Goal: Communication & Community: Participate in discussion

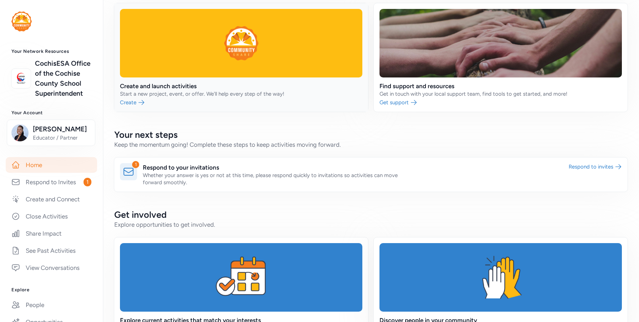
scroll to position [107, 0]
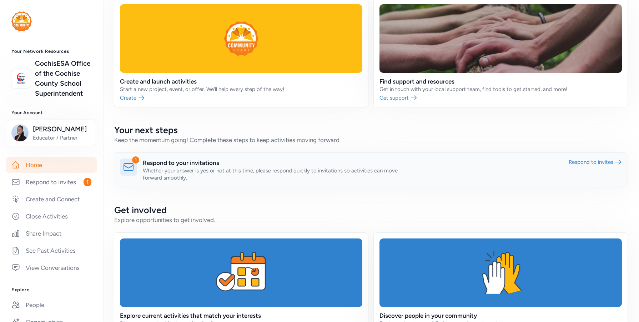
click at [144, 169] on link at bounding box center [371, 170] width 514 height 34
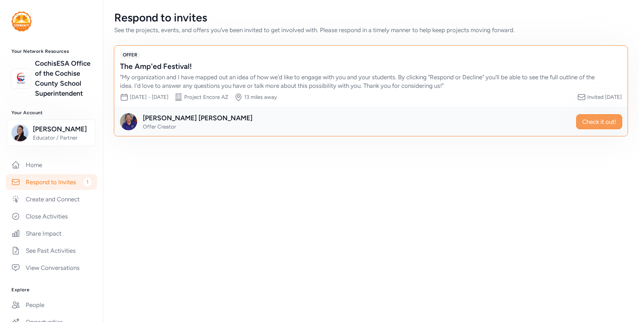
click at [597, 124] on span "Check it out!" at bounding box center [600, 122] width 34 height 9
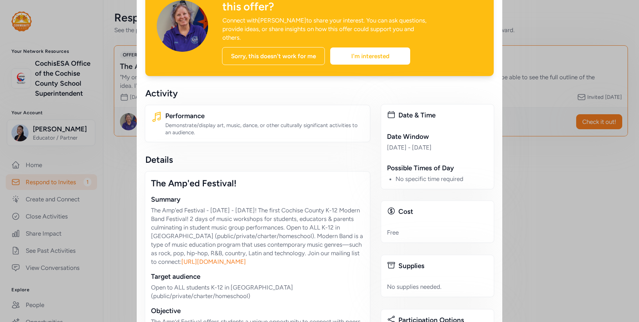
scroll to position [143, 0]
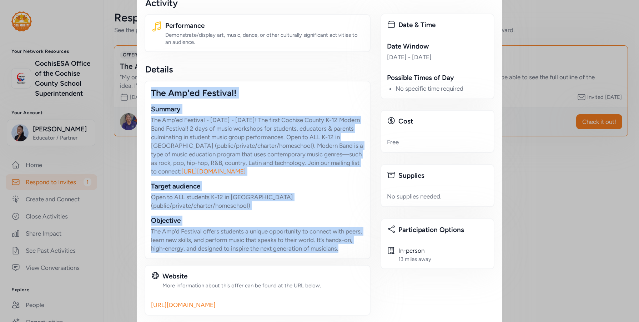
drag, startPoint x: 148, startPoint y: 70, endPoint x: 274, endPoint y: 176, distance: 165.5
click at [357, 226] on div "The Amp'ed Festival! Summary The Amp'ed Festival - April 10th - 11th! The first…" at bounding box center [258, 170] width 226 height 179
copy div "The Amp'ed Festival! Summary The Amp'ed Festival - April 10th - 11th! The first…"
click at [265, 87] on div "The Amp'ed Festival!" at bounding box center [257, 92] width 213 height 11
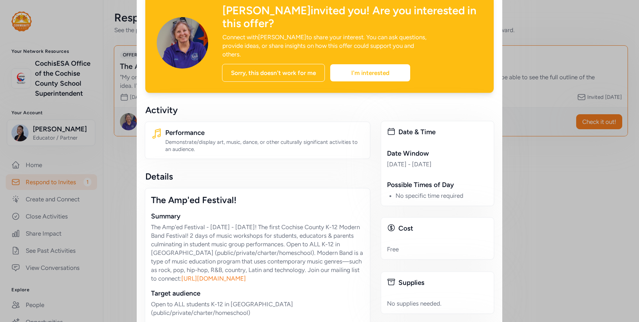
scroll to position [0, 0]
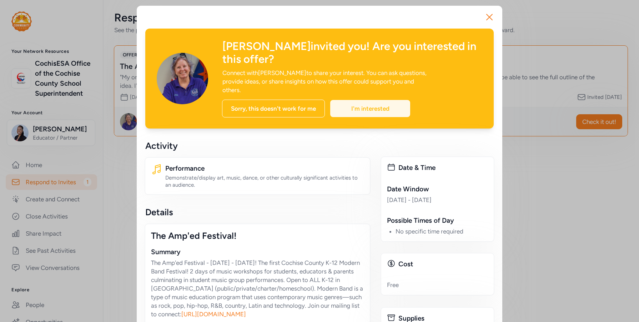
click at [371, 100] on div "I'm interested" at bounding box center [370, 108] width 80 height 17
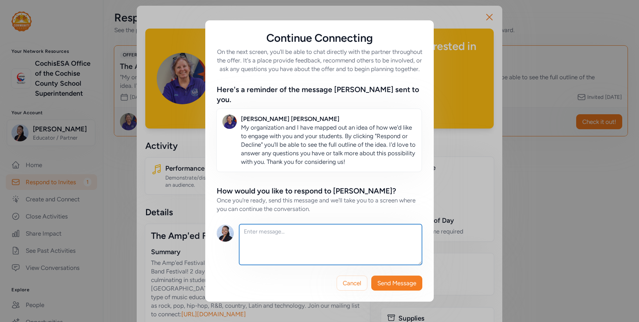
drag, startPoint x: 279, startPoint y: 229, endPoint x: 282, endPoint y: 239, distance: 10.4
click at [279, 231] on textarea at bounding box center [330, 244] width 183 height 41
click at [283, 231] on textarea "I will ensure tht" at bounding box center [330, 244] width 183 height 41
click at [283, 232] on textarea "I will ensure tht" at bounding box center [330, 244] width 183 height 41
type textarea "I"
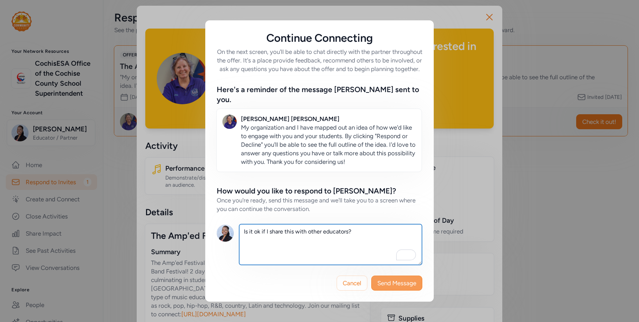
type textarea "Is it ok if I share this with other educators?"
click at [401, 282] on span "Send Message" at bounding box center [397, 283] width 39 height 9
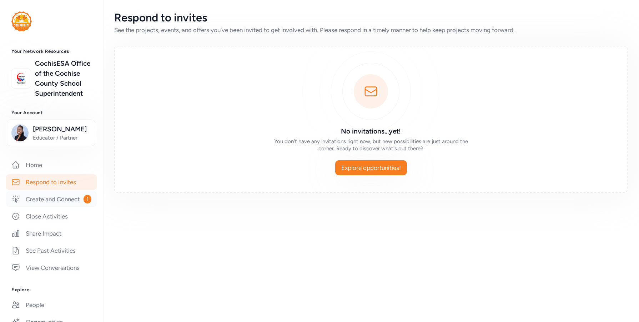
click at [35, 207] on link "Create and Connect 1" at bounding box center [51, 199] width 91 height 16
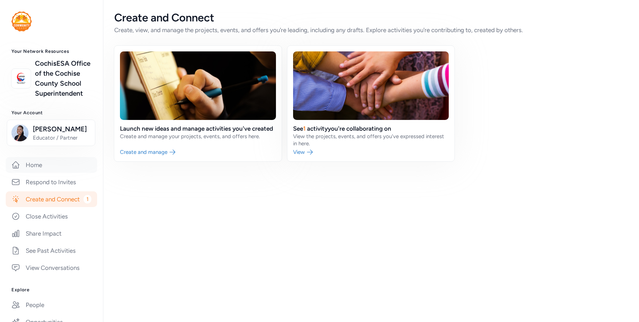
click at [39, 173] on link "Home" at bounding box center [51, 165] width 91 height 16
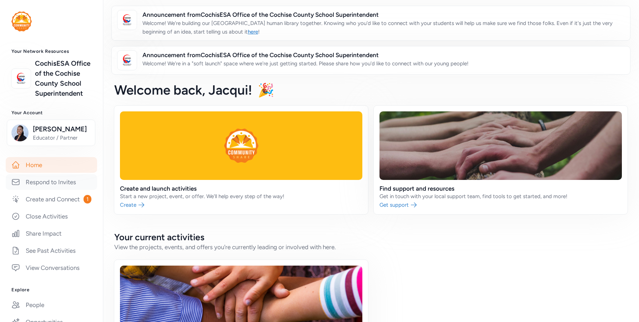
click at [49, 190] on link "Respond to Invites" at bounding box center [51, 182] width 91 height 16
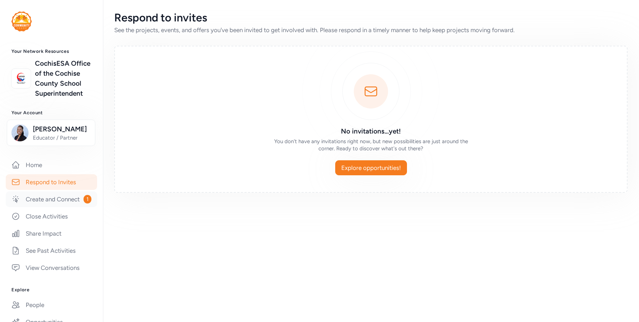
click at [39, 207] on link "Create and Connect 1" at bounding box center [51, 199] width 91 height 16
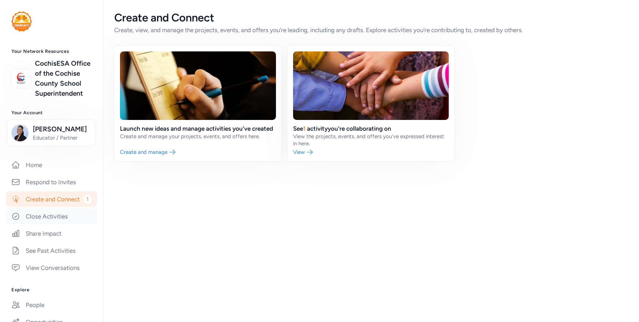
click at [37, 224] on link "Close Activities" at bounding box center [51, 217] width 91 height 16
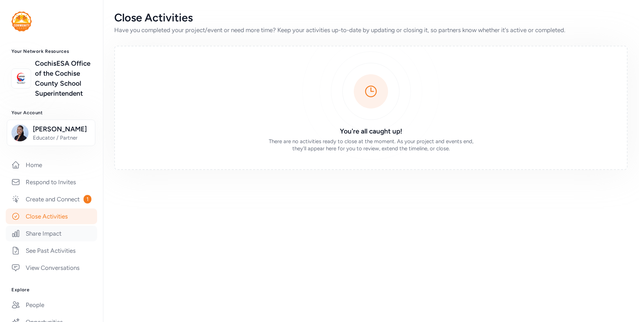
click at [38, 241] on link "Share Impact" at bounding box center [51, 234] width 91 height 16
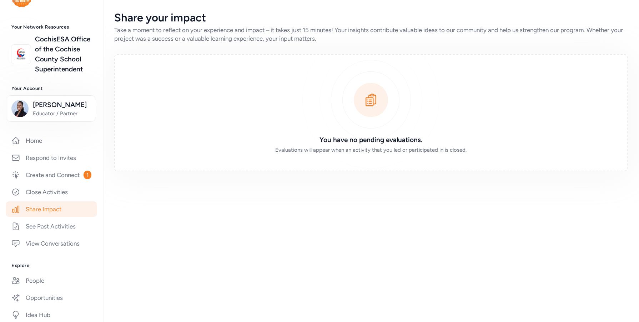
scroll to position [36, 0]
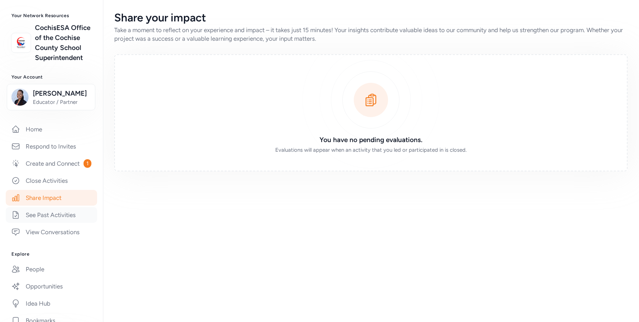
click at [40, 223] on link "See Past Activities" at bounding box center [51, 215] width 91 height 16
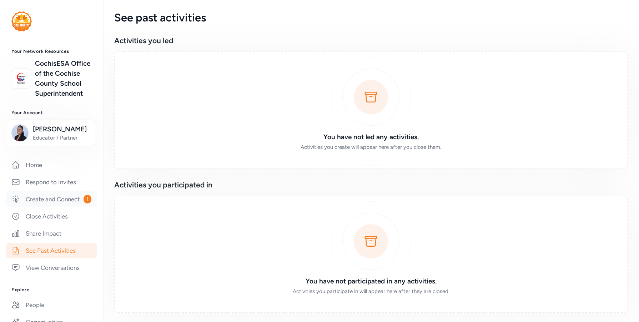
click at [40, 207] on link "Create and Connect 1" at bounding box center [51, 199] width 91 height 16
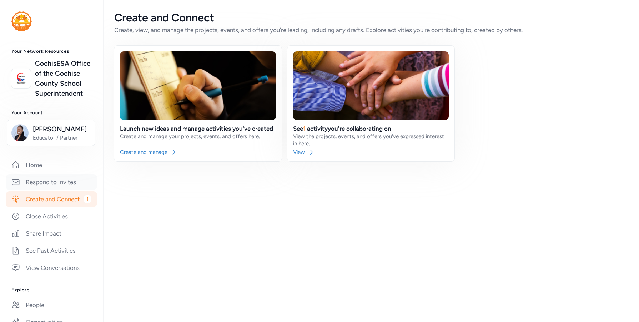
click at [48, 190] on link "Respond to Invites" at bounding box center [51, 182] width 91 height 16
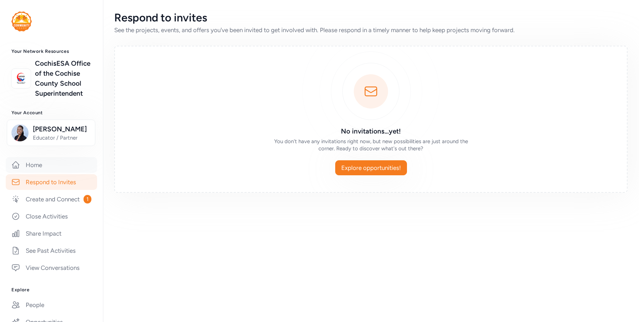
click at [43, 173] on link "Home" at bounding box center [51, 165] width 91 height 16
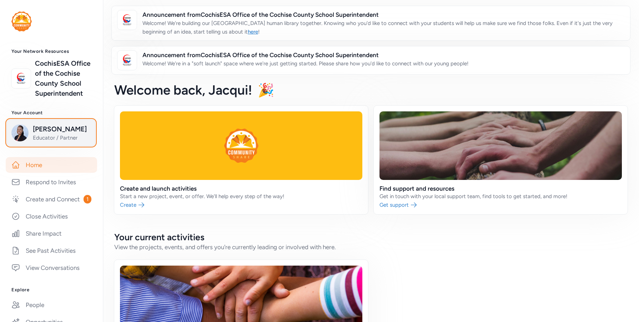
click at [36, 141] on span "Educator / Partner" at bounding box center [62, 137] width 58 height 7
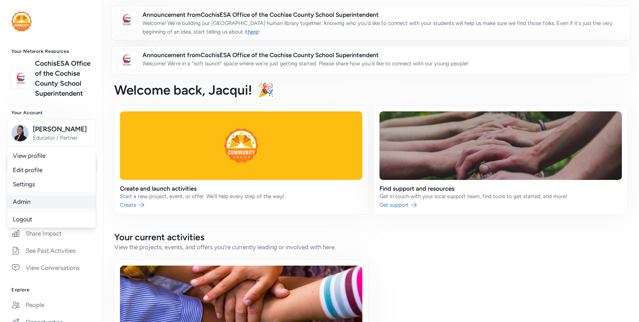
click at [22, 209] on link "Admin" at bounding box center [51, 202] width 89 height 14
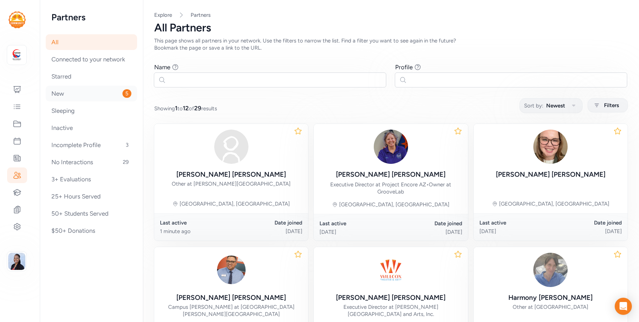
click at [61, 95] on div "New 5" at bounding box center [91, 94] width 91 height 16
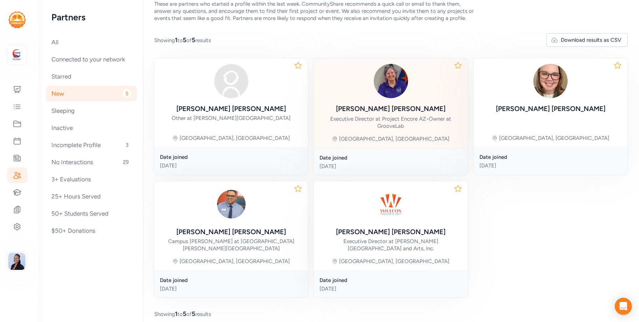
scroll to position [37, 0]
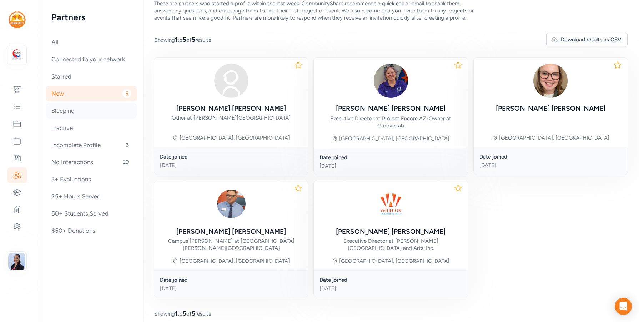
click at [63, 112] on div "Sleeping" at bounding box center [91, 111] width 91 height 16
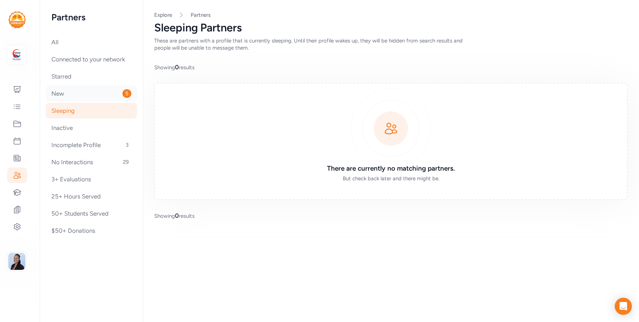
click at [70, 95] on div "New 5" at bounding box center [91, 94] width 91 height 16
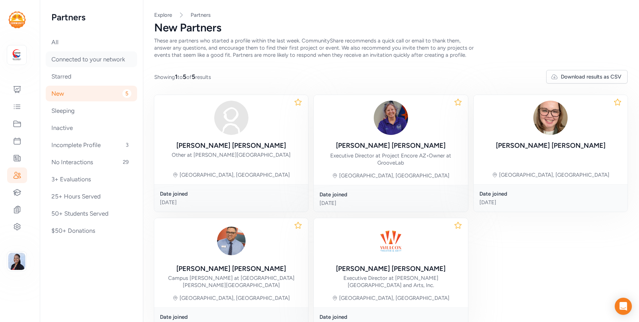
click at [83, 64] on div "Connected to your network" at bounding box center [91, 59] width 91 height 16
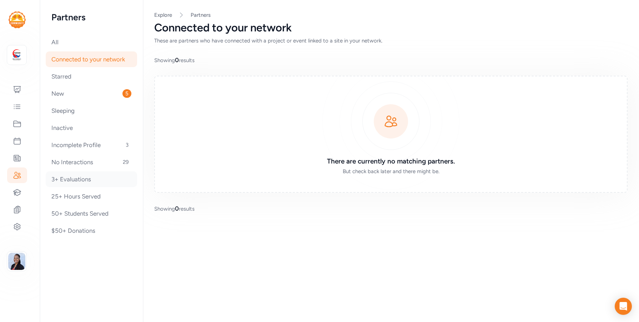
click at [77, 180] on div "3+ Evaluations" at bounding box center [91, 179] width 91 height 16
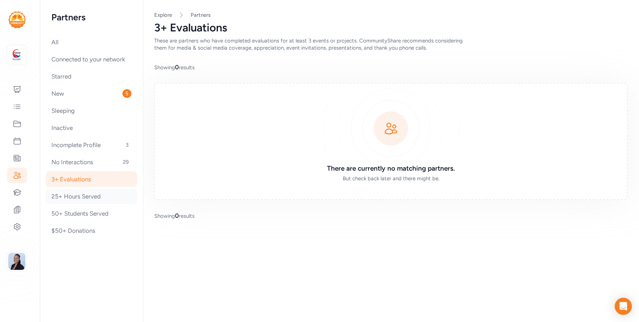
click at [74, 199] on div "25+ Hours Served" at bounding box center [91, 197] width 91 height 16
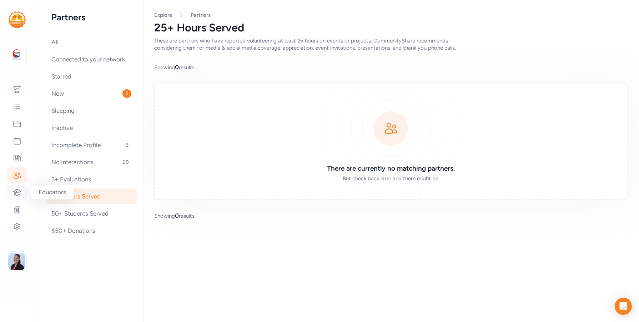
click at [20, 192] on icon at bounding box center [18, 192] width 8 height 6
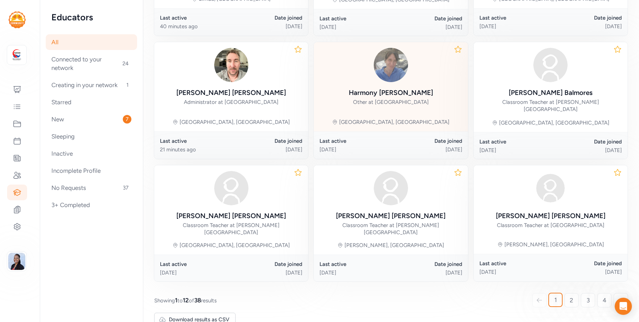
scroll to position [323, 0]
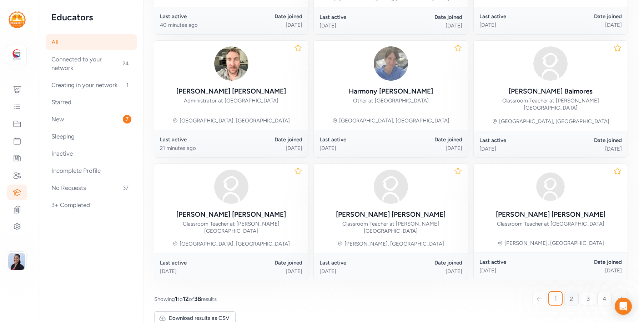
click at [568, 292] on link "2" at bounding box center [572, 299] width 14 height 14
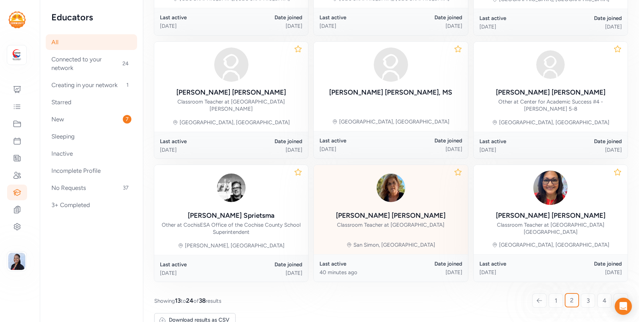
scroll to position [322, 0]
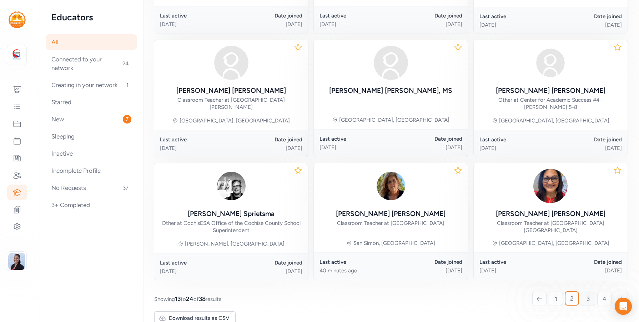
click at [587, 295] on span "3" at bounding box center [588, 299] width 3 height 9
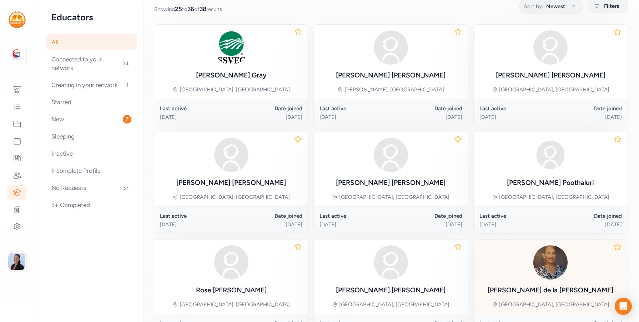
scroll to position [99, 0]
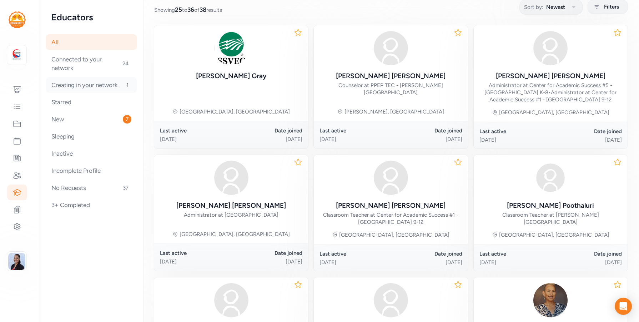
click at [82, 88] on div "Creating in your network 1" at bounding box center [91, 85] width 91 height 16
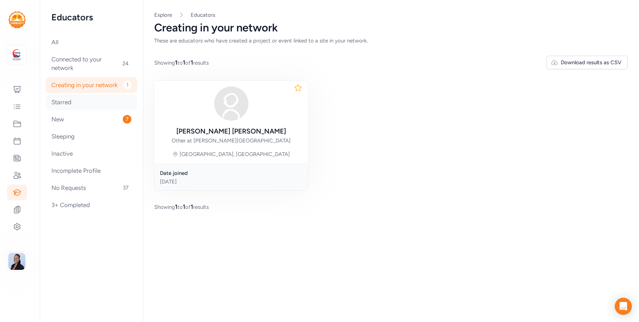
click at [59, 100] on div "Starred" at bounding box center [91, 102] width 91 height 16
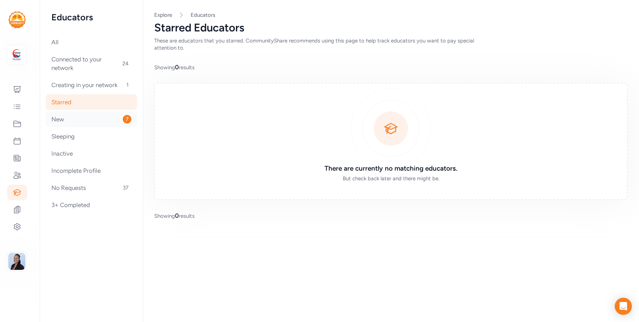
click at [55, 122] on div "New 7" at bounding box center [91, 119] width 91 height 16
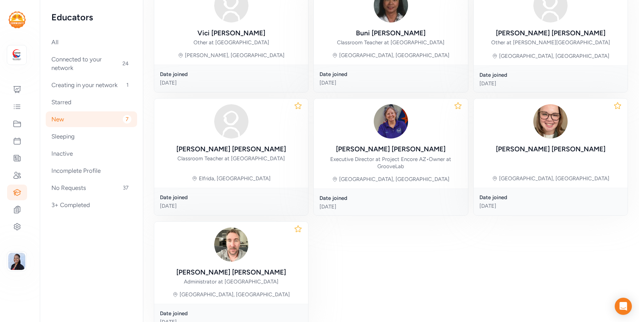
scroll to position [143, 0]
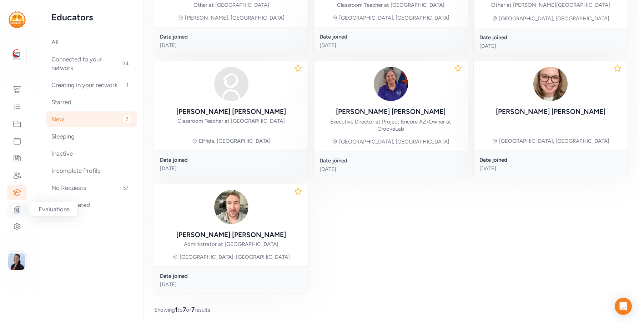
click at [16, 210] on icon at bounding box center [17, 209] width 9 height 9
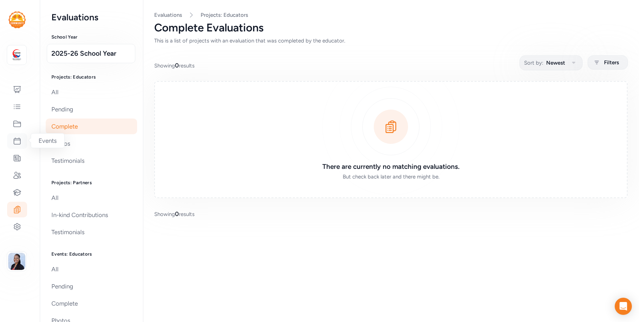
click at [14, 142] on icon at bounding box center [17, 141] width 9 height 9
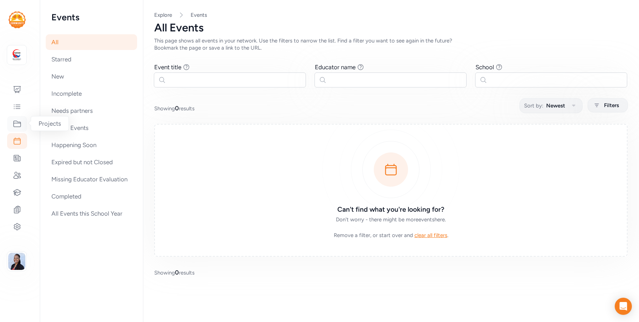
click at [16, 127] on icon at bounding box center [17, 124] width 7 height 6
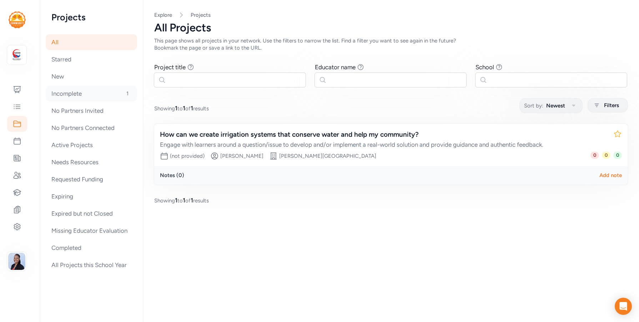
click at [55, 93] on div "Incomplete 1" at bounding box center [91, 94] width 91 height 16
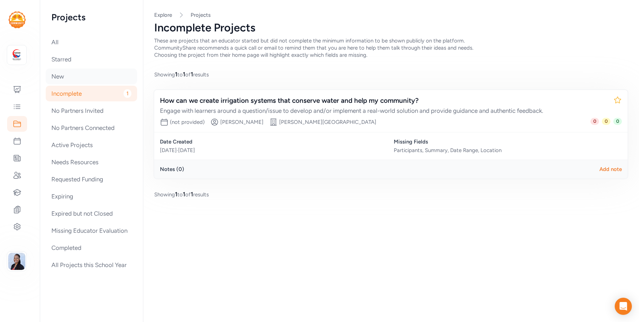
click at [60, 76] on div "New" at bounding box center [91, 77] width 91 height 16
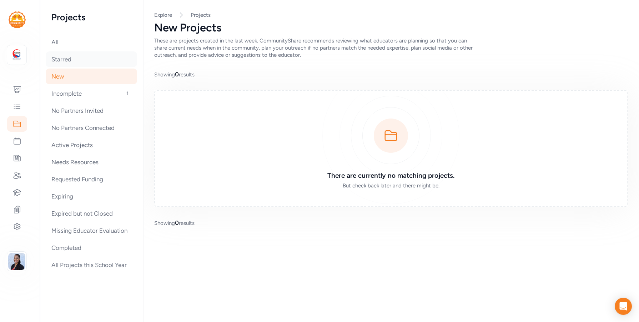
click at [58, 64] on div "Starred" at bounding box center [91, 59] width 91 height 16
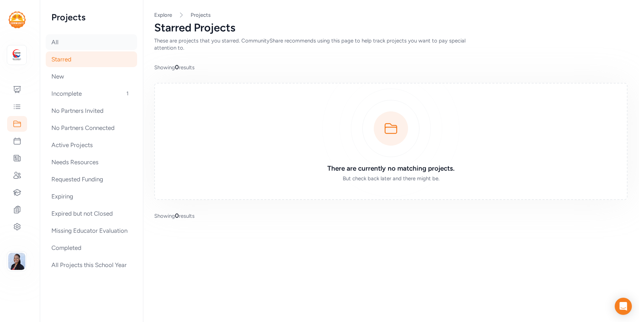
click at [54, 44] on div "All" at bounding box center [91, 42] width 91 height 16
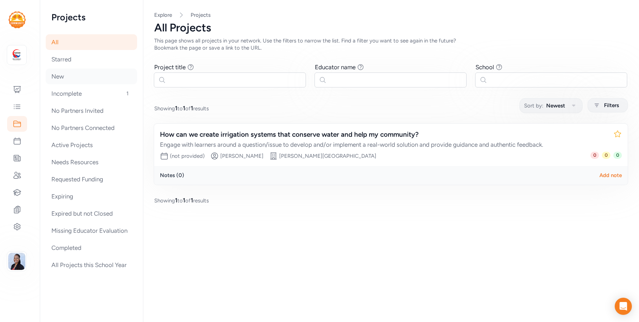
click at [58, 81] on div "New" at bounding box center [91, 77] width 91 height 16
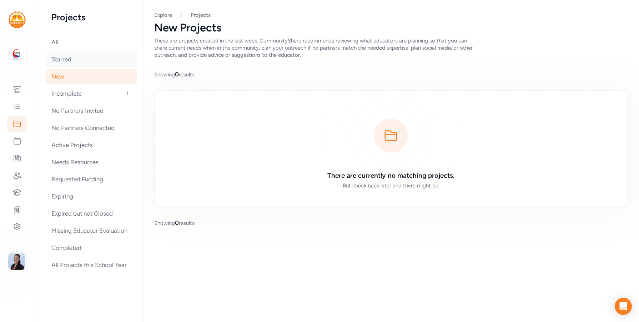
click at [60, 61] on div "Starred" at bounding box center [91, 59] width 91 height 16
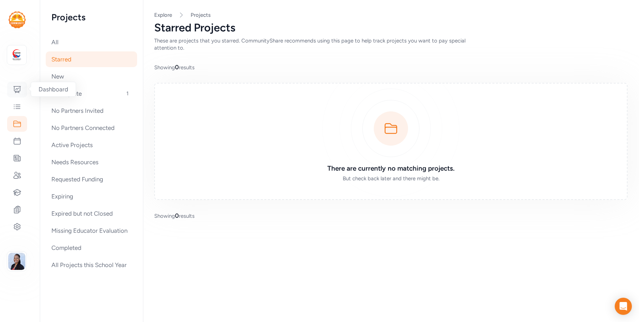
click at [16, 90] on icon at bounding box center [17, 89] width 9 height 9
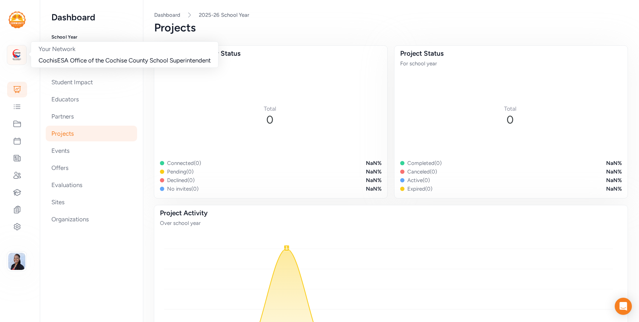
click at [14, 61] on img at bounding box center [17, 55] width 16 height 16
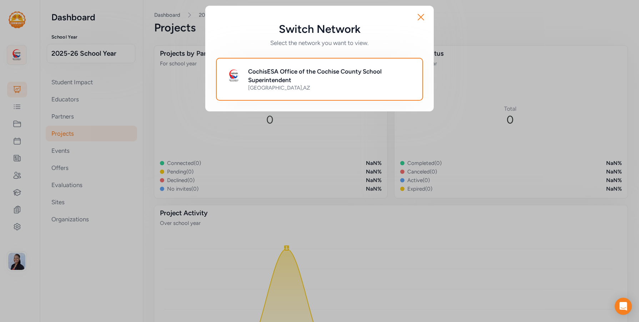
click at [14, 61] on div "Switch Network Select the network you want to view. Close CochisESA Office of t…" at bounding box center [319, 58] width 639 height 117
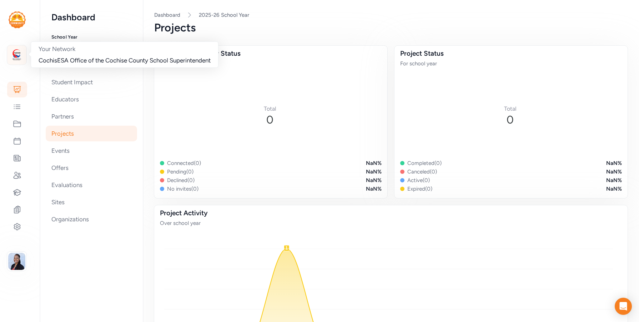
click at [14, 61] on img at bounding box center [17, 55] width 16 height 16
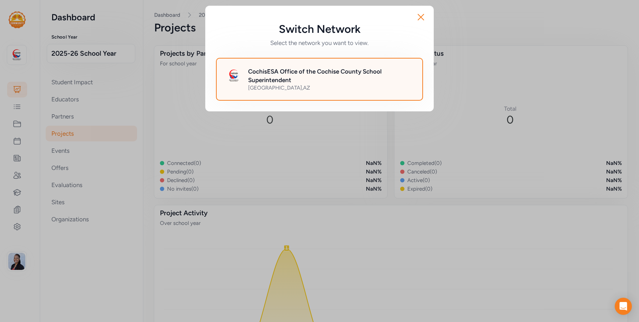
click at [275, 79] on h2 "CochisESA Office of the Cochise County School Superintendent" at bounding box center [331, 75] width 166 height 17
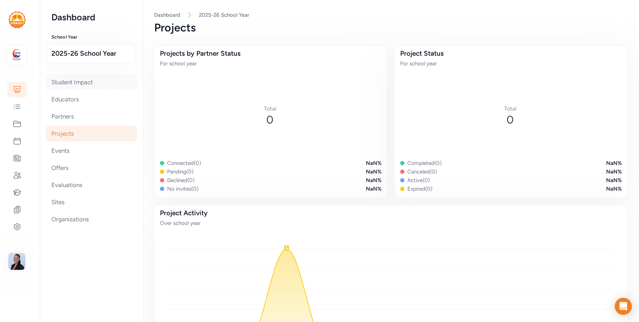
click at [90, 78] on div "Student Impact" at bounding box center [91, 82] width 91 height 16
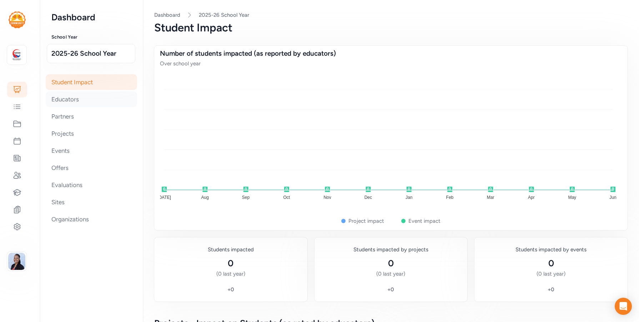
click at [67, 101] on div "Educators" at bounding box center [91, 99] width 91 height 16
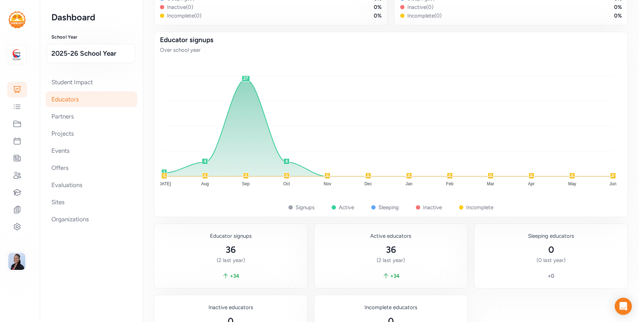
scroll to position [107, 0]
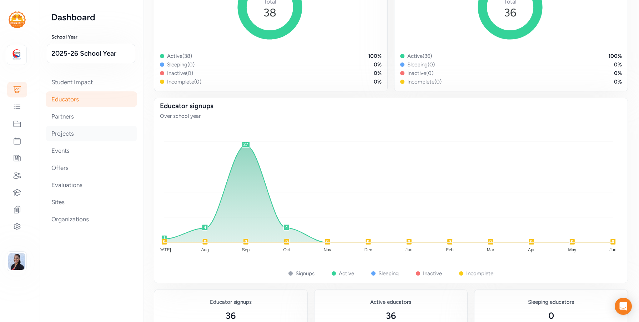
click at [70, 134] on div "Projects" at bounding box center [91, 134] width 91 height 16
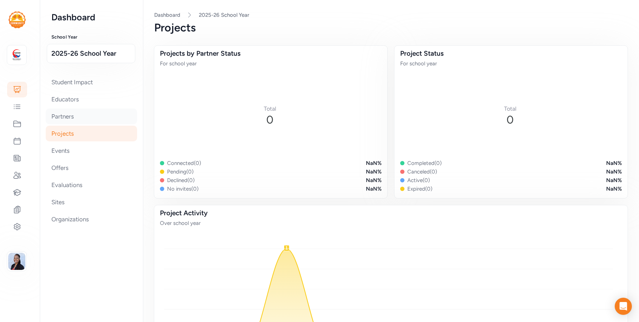
click at [76, 118] on div "Partners" at bounding box center [91, 117] width 91 height 16
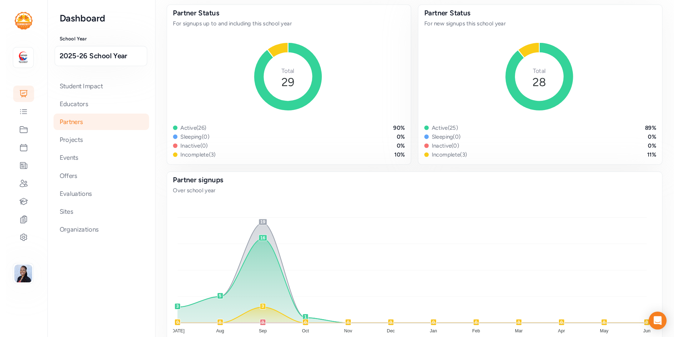
scroll to position [107, 0]
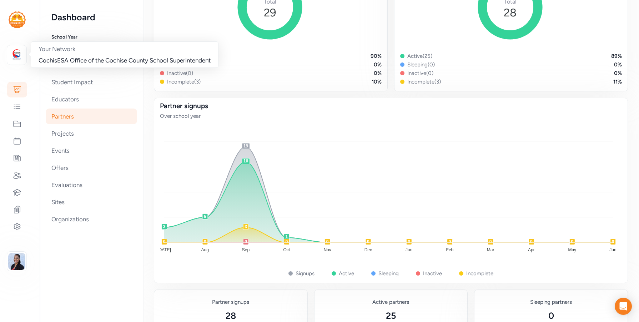
drag, startPoint x: 14, startPoint y: 56, endPoint x: 117, endPoint y: 53, distance: 102.9
click at [117, 53] on span "2025-26 School Year" at bounding box center [90, 54] width 79 height 10
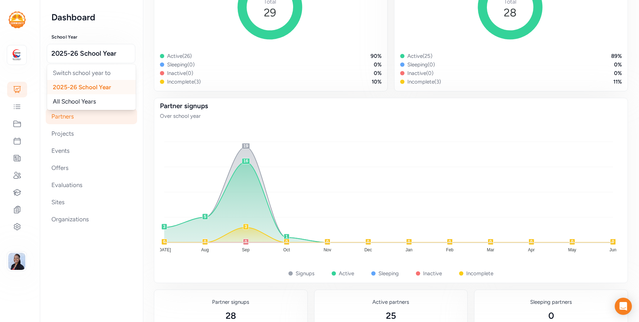
click at [90, 84] on span "2025-26 School Year" at bounding box center [82, 87] width 58 height 7
click at [17, 177] on icon at bounding box center [17, 175] width 9 height 9
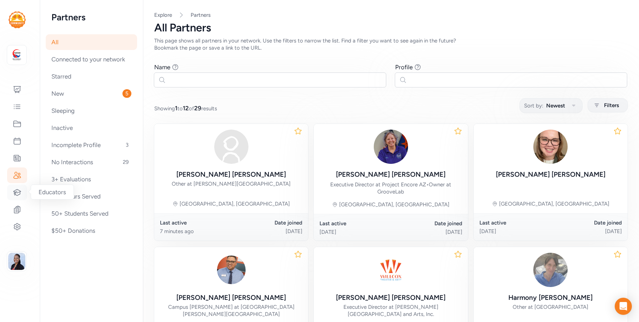
click at [19, 192] on icon at bounding box center [18, 192] width 8 height 6
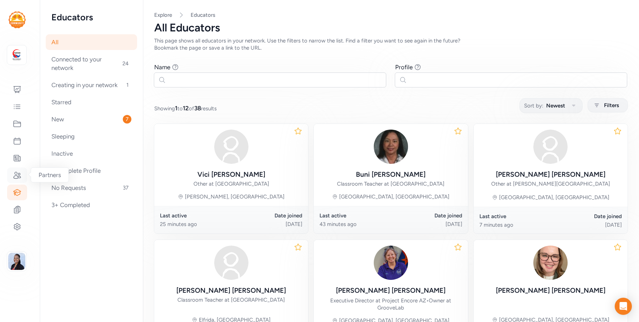
click at [16, 179] on icon at bounding box center [17, 175] width 9 height 9
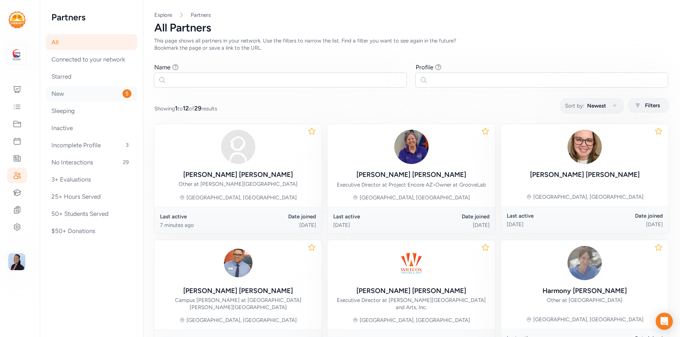
click at [65, 86] on div "New 5" at bounding box center [91, 94] width 91 height 16
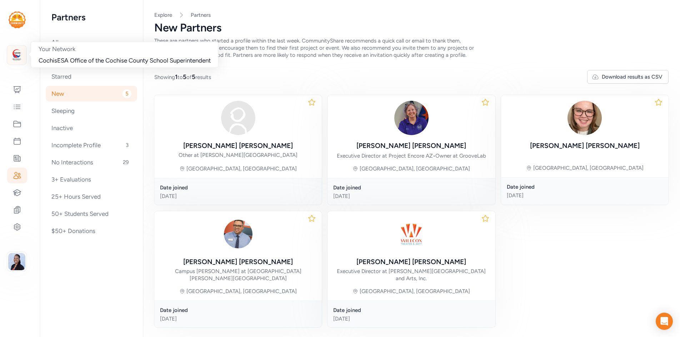
click at [20, 58] on img at bounding box center [17, 55] width 16 height 16
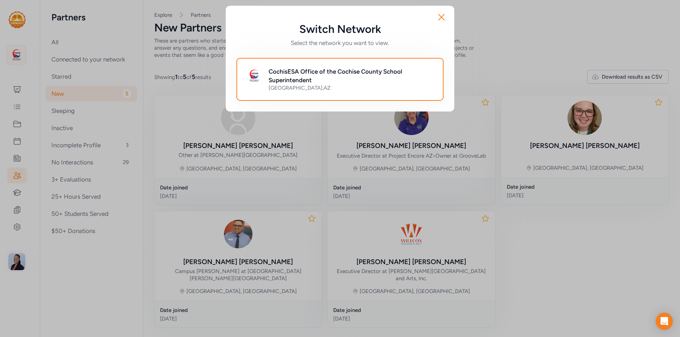
click at [20, 58] on div "Switch Network Select the network you want to view. Close CochisESA Office of t…" at bounding box center [340, 58] width 680 height 117
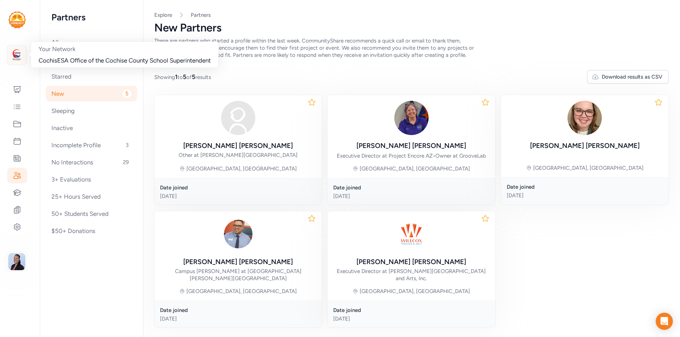
drag, startPoint x: 21, startPoint y: 58, endPoint x: 13, endPoint y: 60, distance: 8.3
click at [13, 60] on img at bounding box center [17, 55] width 16 height 16
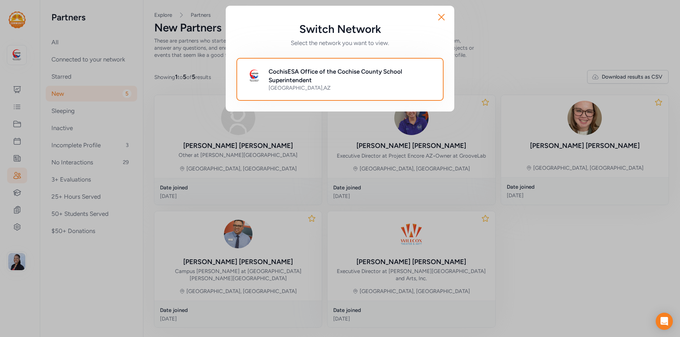
click at [92, 293] on div "Switch Network Select the network you want to view. Close CochisESA Office of t…" at bounding box center [340, 168] width 680 height 337
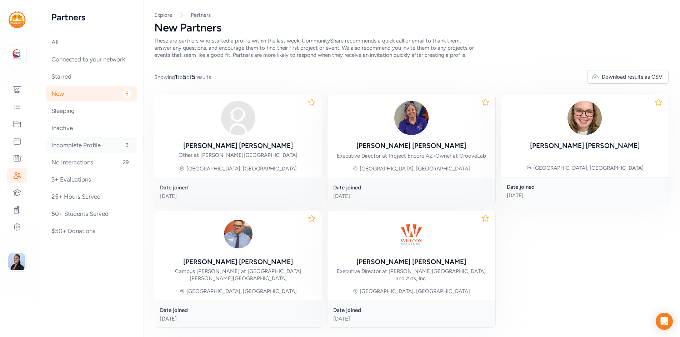
click at [71, 146] on div "Incomplete Profile 3" at bounding box center [91, 145] width 91 height 16
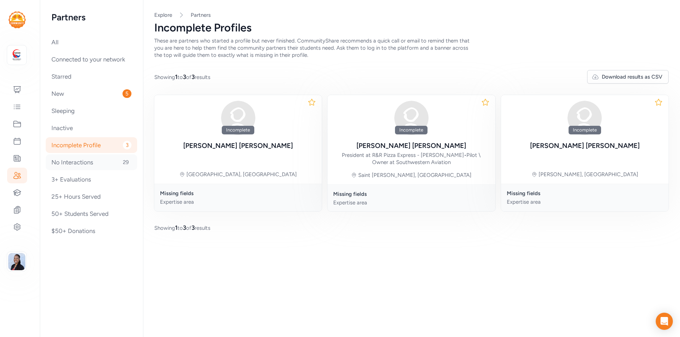
click at [88, 164] on div "No Interactions 29" at bounding box center [91, 162] width 91 height 16
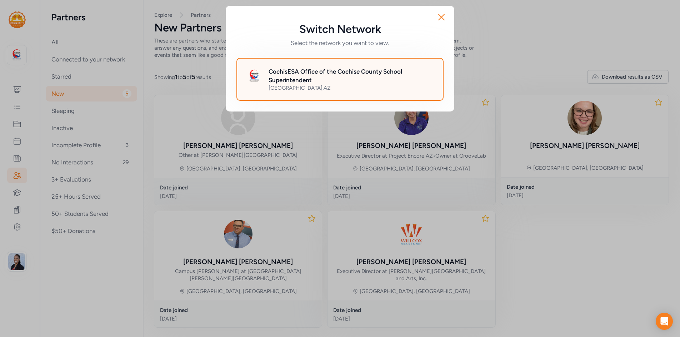
click at [311, 64] on div "CochisESA Office of the Cochise County School Superintendent [GEOGRAPHIC_DATA] …" at bounding box center [339, 79] width 207 height 43
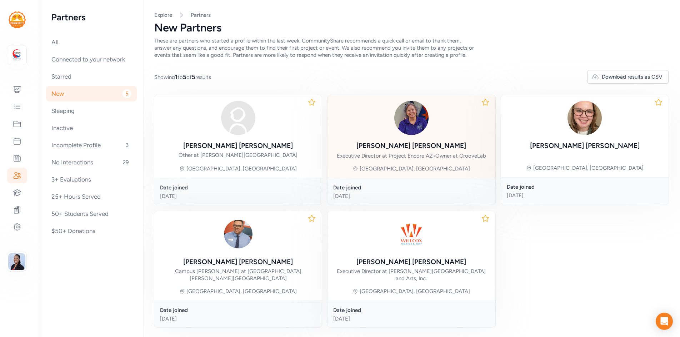
click at [413, 154] on div "Executive Director at Project Encore AZ • Owner at [GEOGRAPHIC_DATA]" at bounding box center [411, 155] width 149 height 7
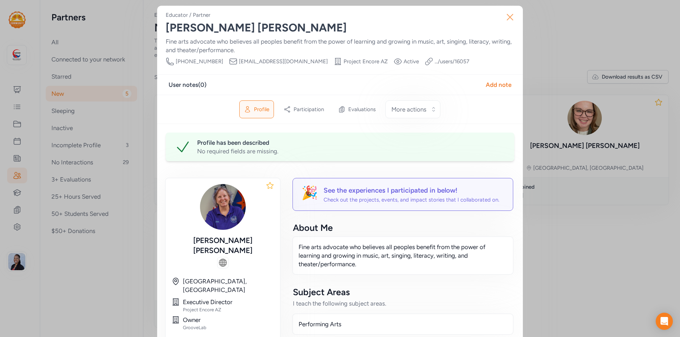
click at [507, 17] on icon "button" at bounding box center [510, 17] width 6 height 6
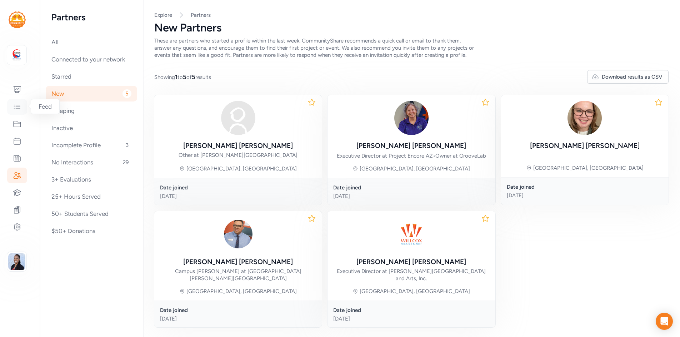
click at [18, 110] on icon at bounding box center [17, 107] width 9 height 9
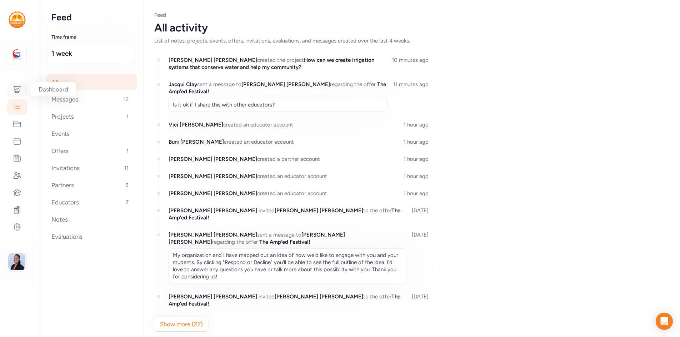
click at [16, 93] on icon at bounding box center [17, 89] width 7 height 6
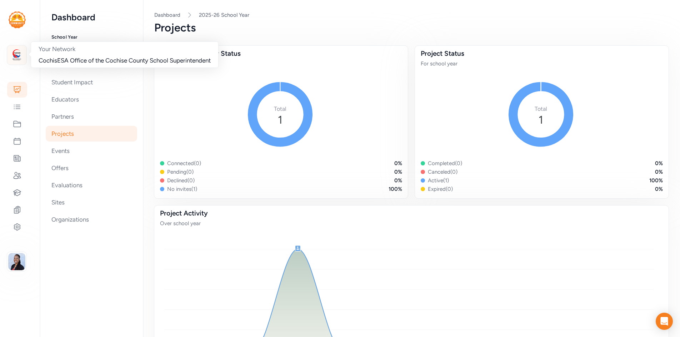
click at [21, 54] on img at bounding box center [17, 55] width 16 height 16
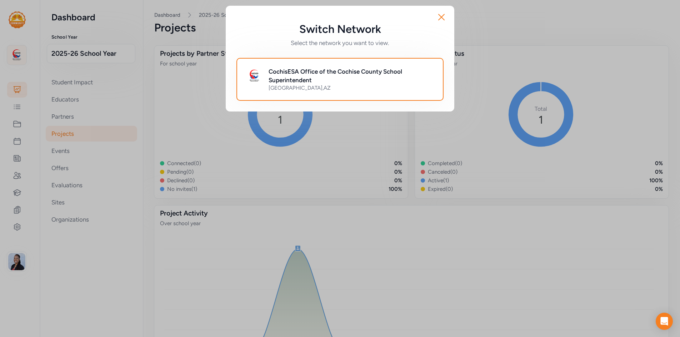
click at [21, 54] on div "Switch Network Select the network you want to view. Close CochisESA Office of t…" at bounding box center [340, 58] width 680 height 117
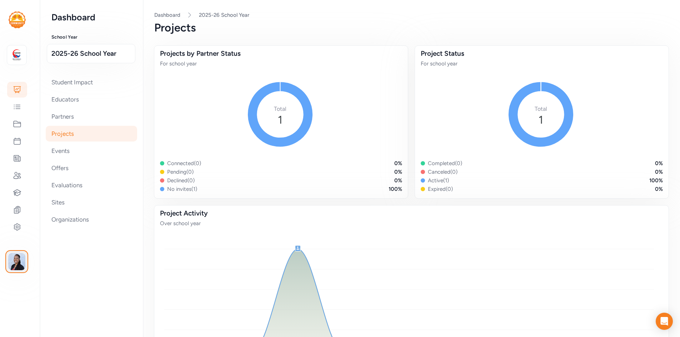
click at [15, 262] on img "button" at bounding box center [16, 261] width 17 height 17
click at [45, 266] on link "Switch to platform" at bounding box center [59, 267] width 61 height 14
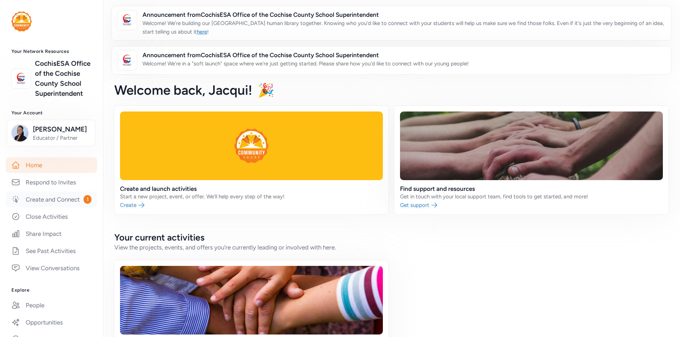
click at [46, 207] on link "Create and Connect 1" at bounding box center [51, 199] width 91 height 16
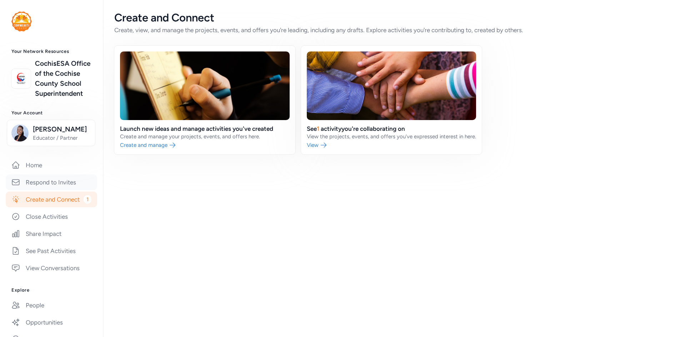
click at [51, 190] on link "Respond to Invites" at bounding box center [51, 182] width 91 height 16
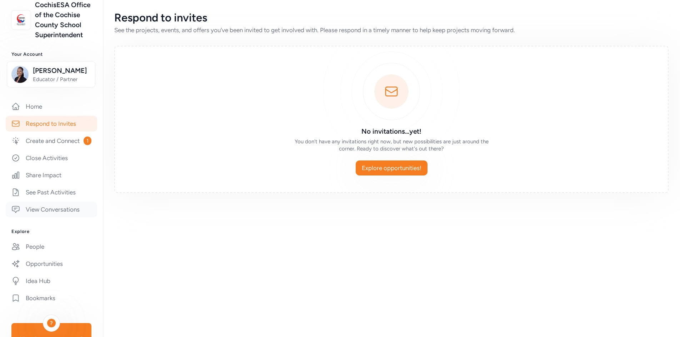
scroll to position [71, 0]
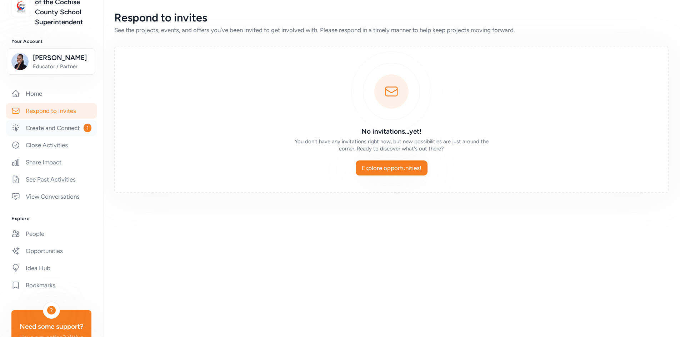
click at [40, 136] on link "Create and Connect 1" at bounding box center [51, 128] width 91 height 16
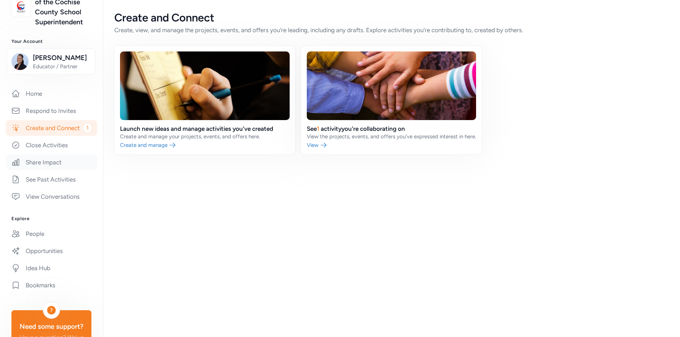
click at [50, 170] on link "Share Impact" at bounding box center [51, 162] width 91 height 16
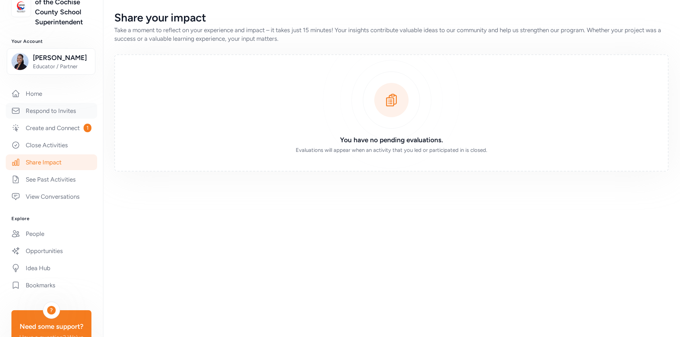
click at [46, 119] on link "Respond to Invites" at bounding box center [51, 111] width 91 height 16
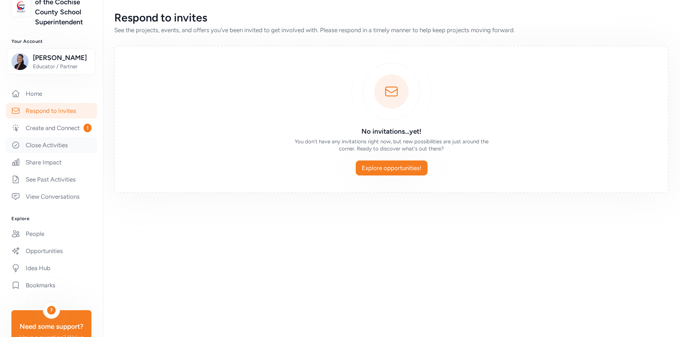
click at [46, 153] on link "Close Activities" at bounding box center [51, 145] width 91 height 16
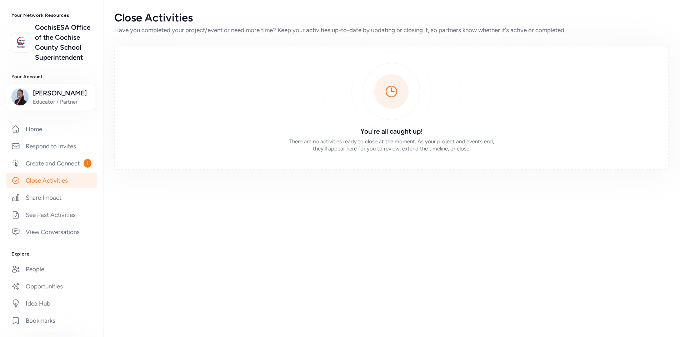
scroll to position [36, 0]
drag, startPoint x: 35, startPoint y: 104, endPoint x: 67, endPoint y: 83, distance: 38.5
click at [69, 80] on div "Your Network Resources CochisESA Office of the Cochise County School Superinten…" at bounding box center [51, 212] width 103 height 398
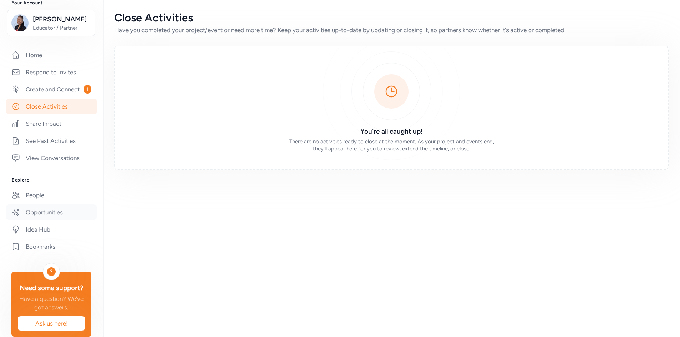
scroll to position [78, 0]
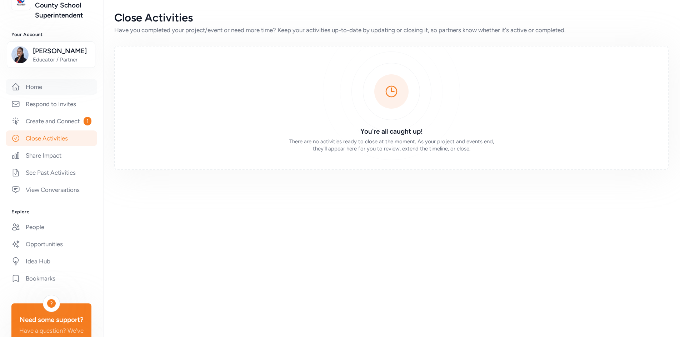
click at [31, 95] on link "Home" at bounding box center [51, 87] width 91 height 16
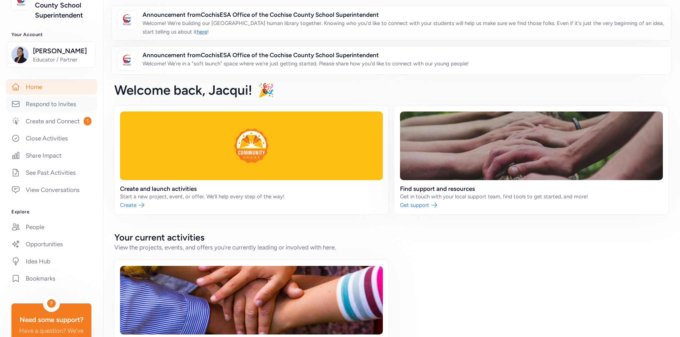
click at [45, 112] on link "Respond to Invites" at bounding box center [51, 104] width 91 height 16
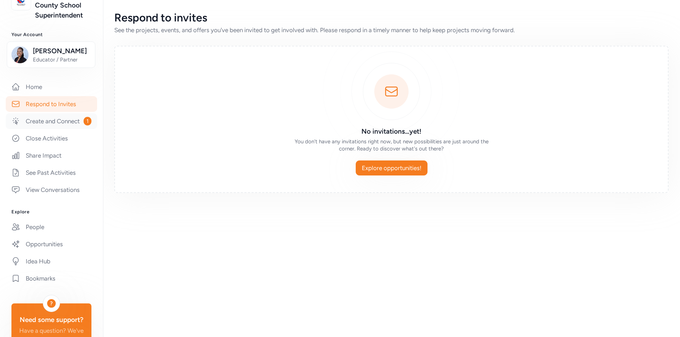
click at [46, 129] on link "Create and Connect 1" at bounding box center [51, 121] width 91 height 16
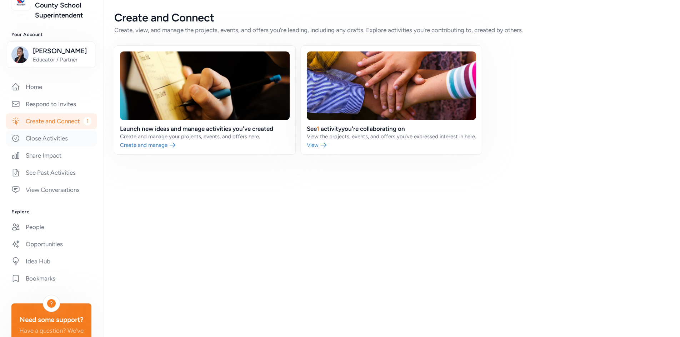
click at [51, 146] on link "Close Activities" at bounding box center [51, 138] width 91 height 16
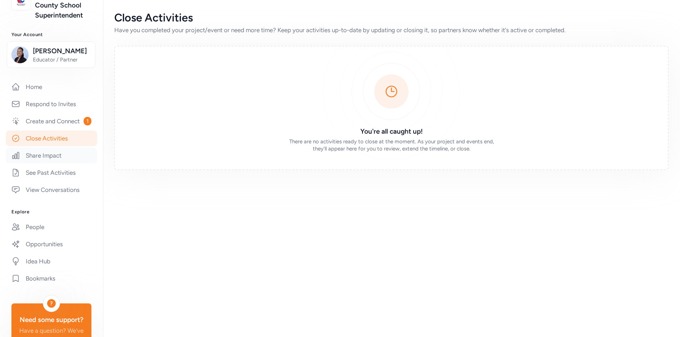
click at [53, 163] on link "Share Impact" at bounding box center [51, 156] width 91 height 16
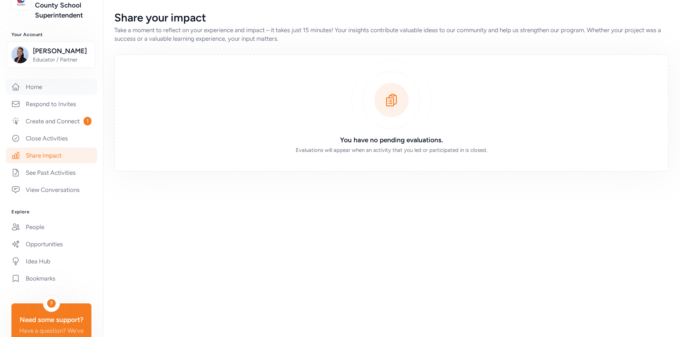
scroll to position [150, 0]
